Goal: Transaction & Acquisition: Purchase product/service

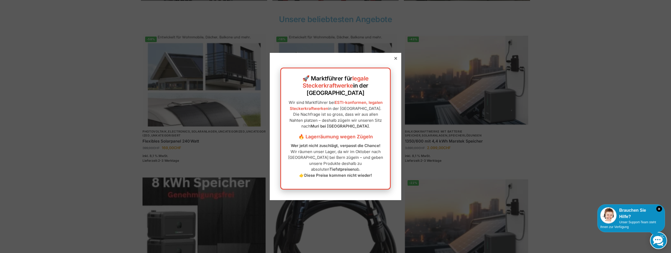
click at [394, 60] on icon at bounding box center [395, 58] width 3 height 3
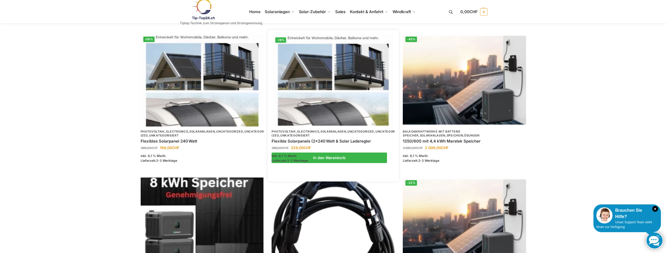
scroll to position [315, 0]
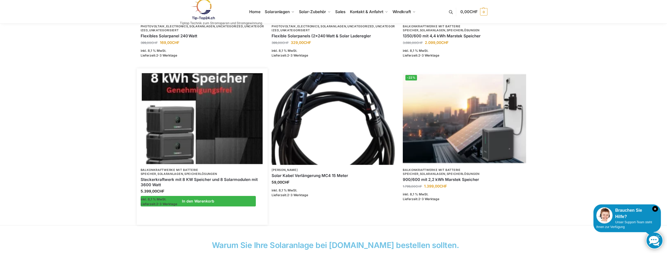
click at [179, 143] on img at bounding box center [202, 118] width 121 height 91
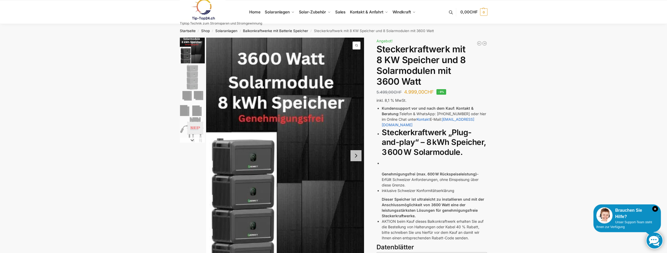
click at [252, 11] on link at bounding box center [221, 9] width 82 height 21
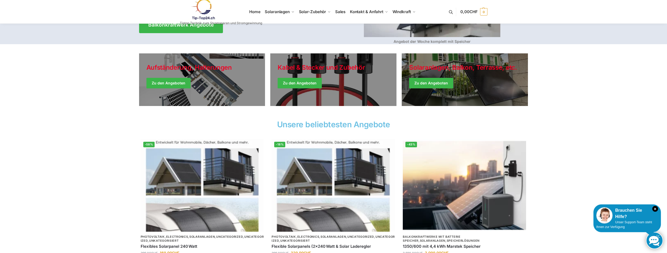
scroll to position [210, 0]
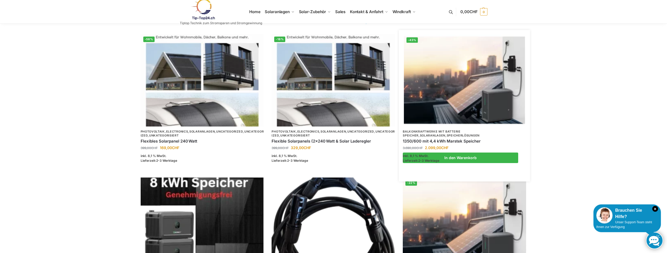
click at [446, 135] on link "Speicherlösungen" at bounding box center [462, 135] width 33 height 4
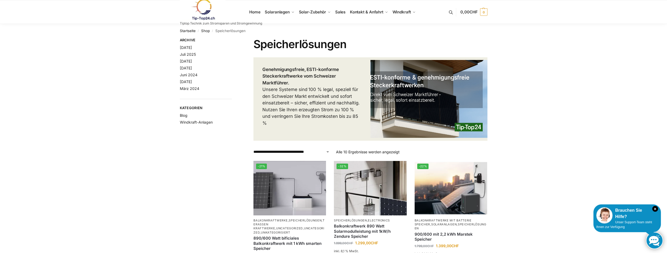
scroll to position [105, 0]
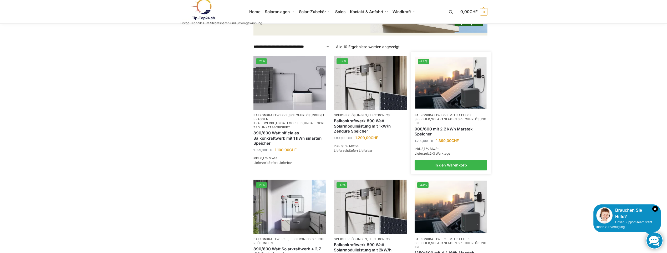
click at [435, 127] on link "900/600 mit 2,2 kWh Marstek Speicher" at bounding box center [450, 131] width 73 height 10
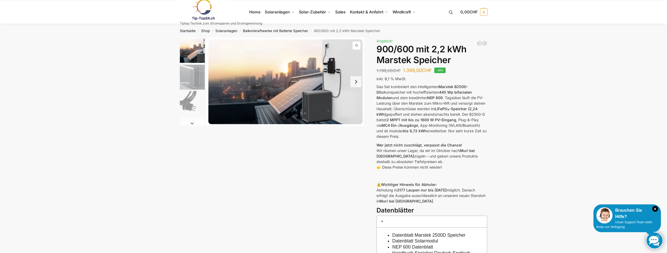
click at [249, 8] on link at bounding box center [221, 9] width 82 height 21
click at [252, 11] on link at bounding box center [221, 9] width 82 height 21
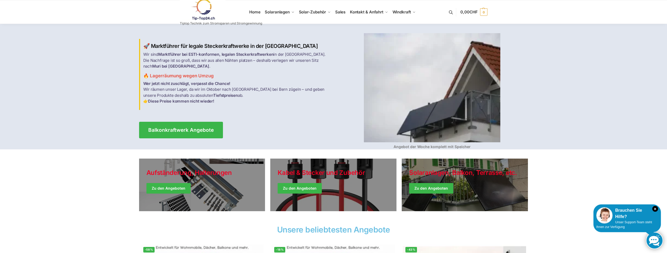
click at [207, 5] on img at bounding box center [203, 9] width 46 height 21
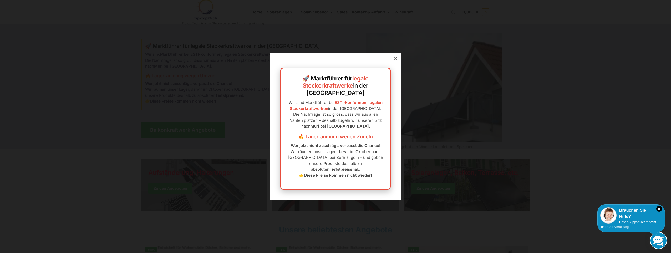
click at [394, 60] on icon at bounding box center [395, 58] width 3 height 3
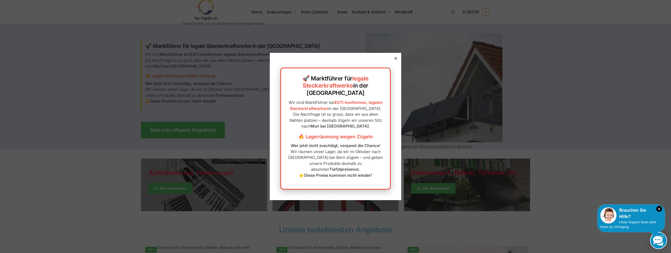
click at [394, 60] on icon at bounding box center [395, 58] width 3 height 3
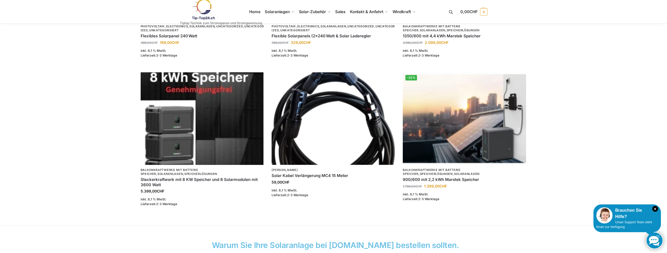
scroll to position [420, 0]
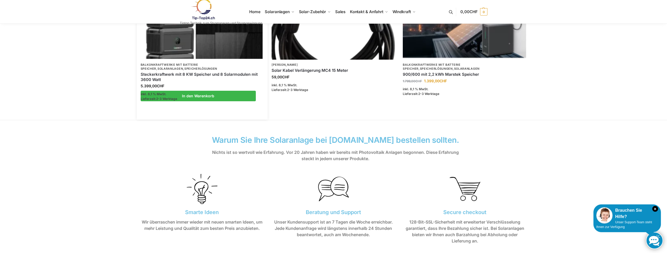
click at [154, 58] on img at bounding box center [202, 13] width 121 height 91
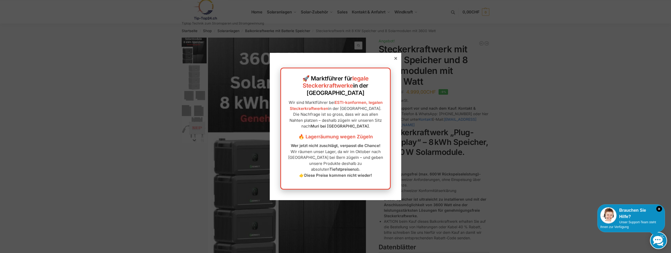
click at [393, 61] on div at bounding box center [395, 58] width 5 height 5
